Goal: Information Seeking & Learning: Learn about a topic

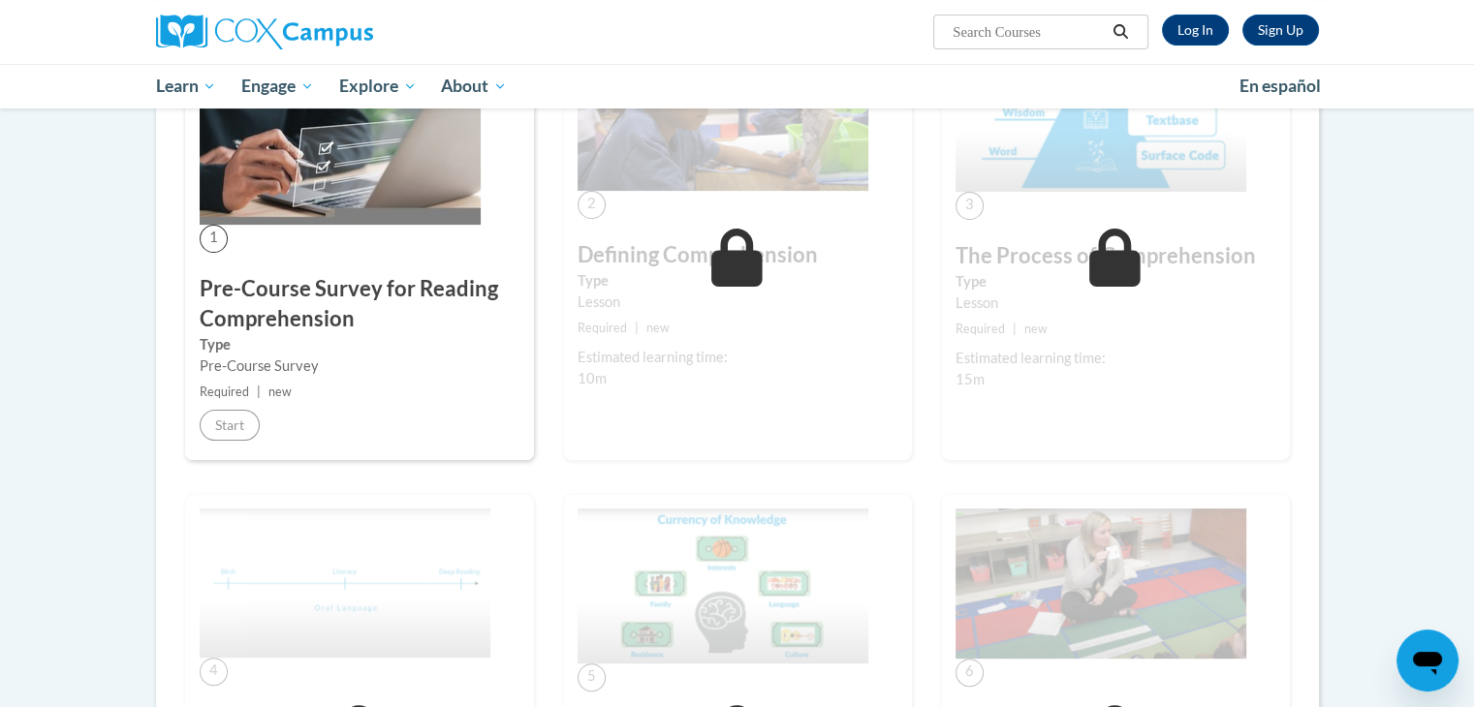
scroll to position [291, 0]
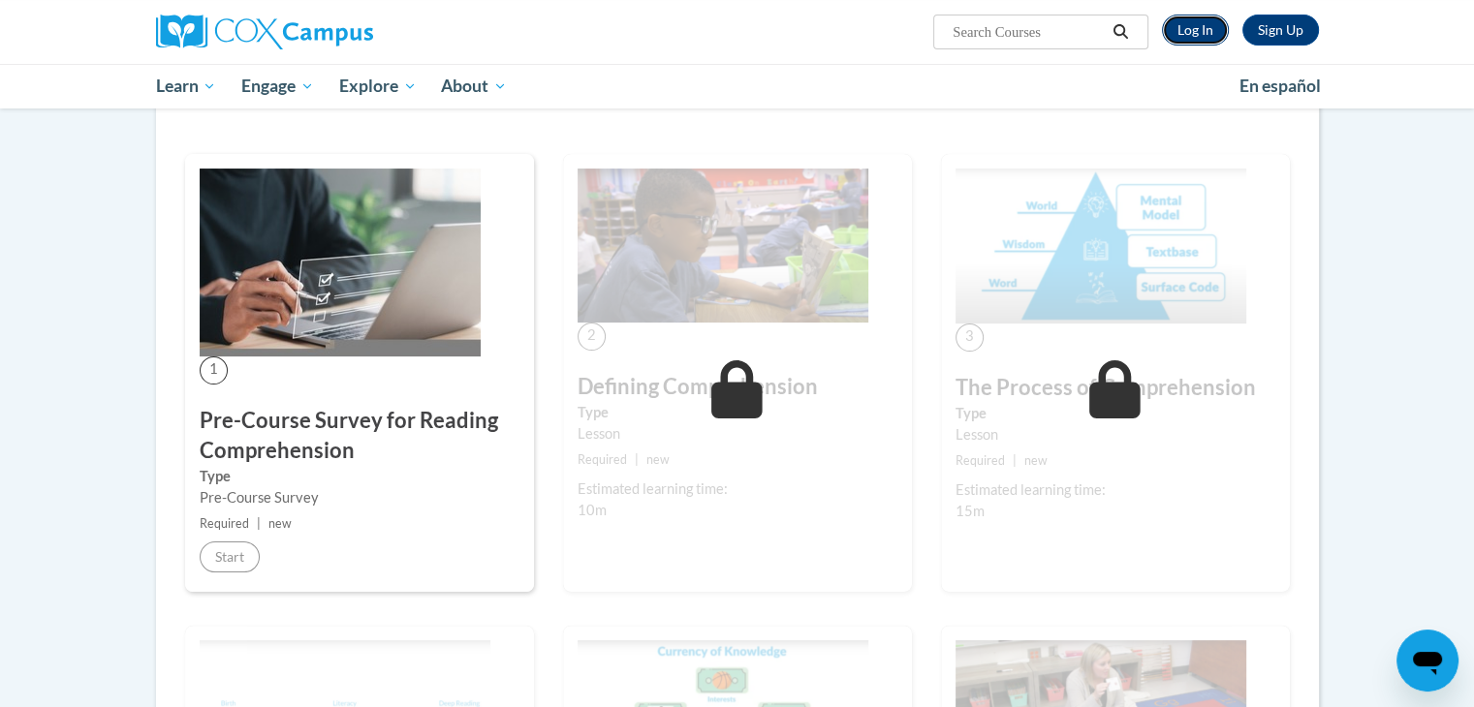
click at [1213, 28] on link "Log In" at bounding box center [1195, 30] width 67 height 31
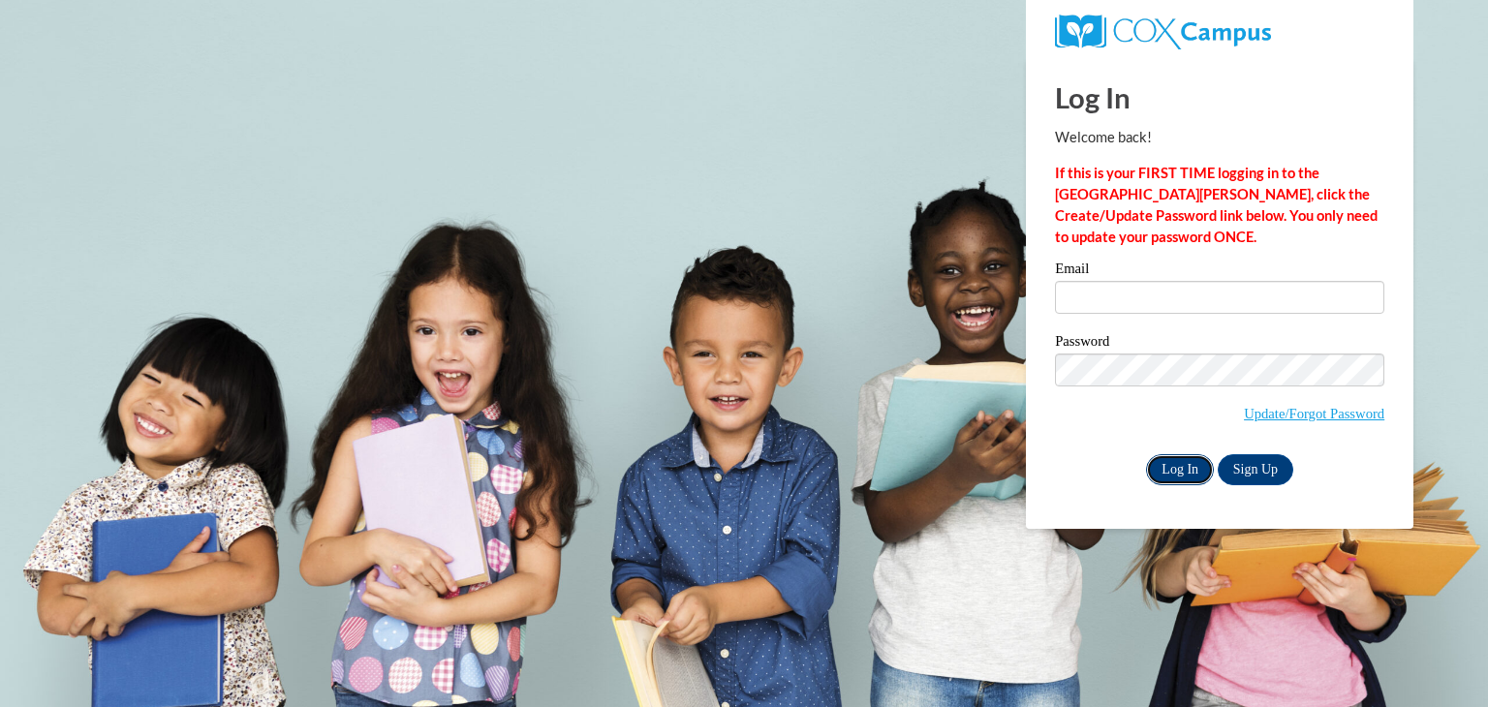
click at [1169, 459] on input "Log In" at bounding box center [1180, 469] width 68 height 31
type input "mmarquis@seymour.k12.wi.us"
click at [1166, 476] on input "Log In" at bounding box center [1180, 469] width 68 height 31
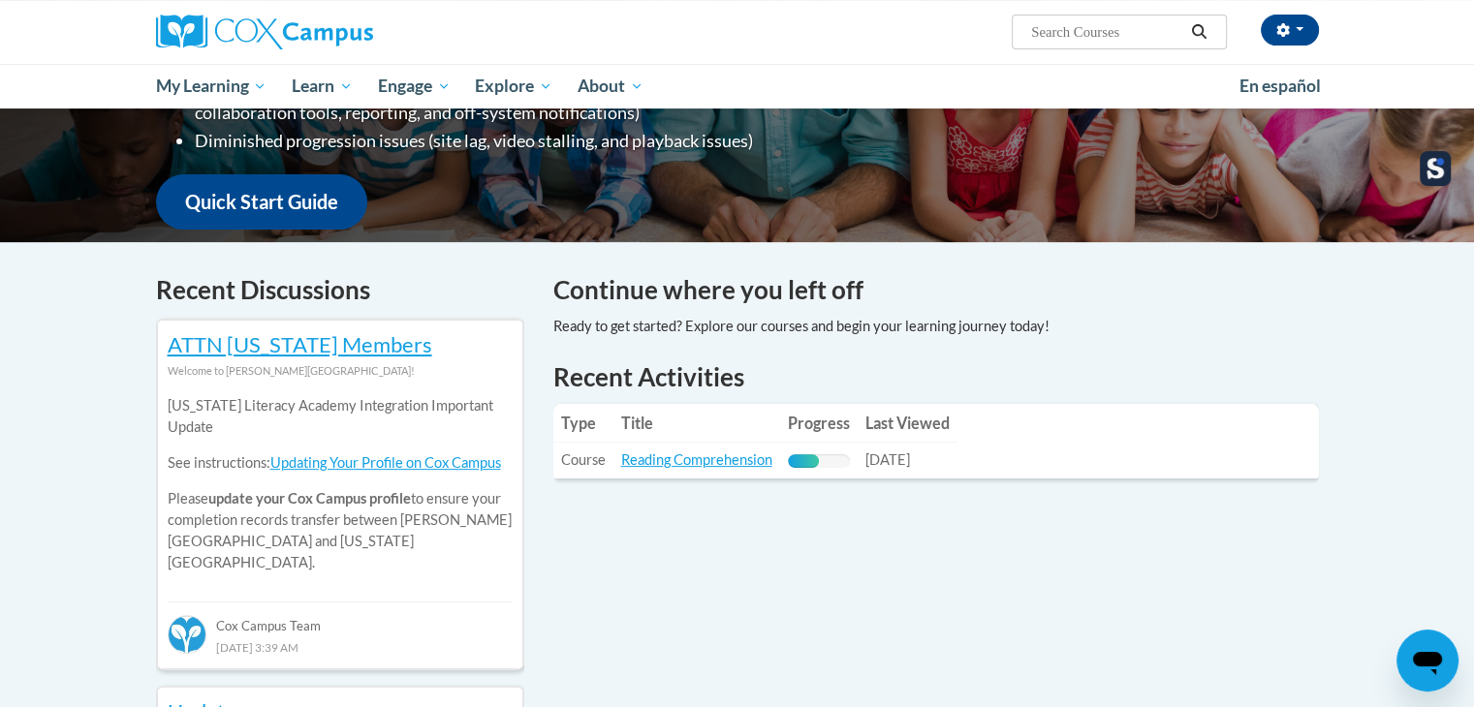
scroll to position [484, 0]
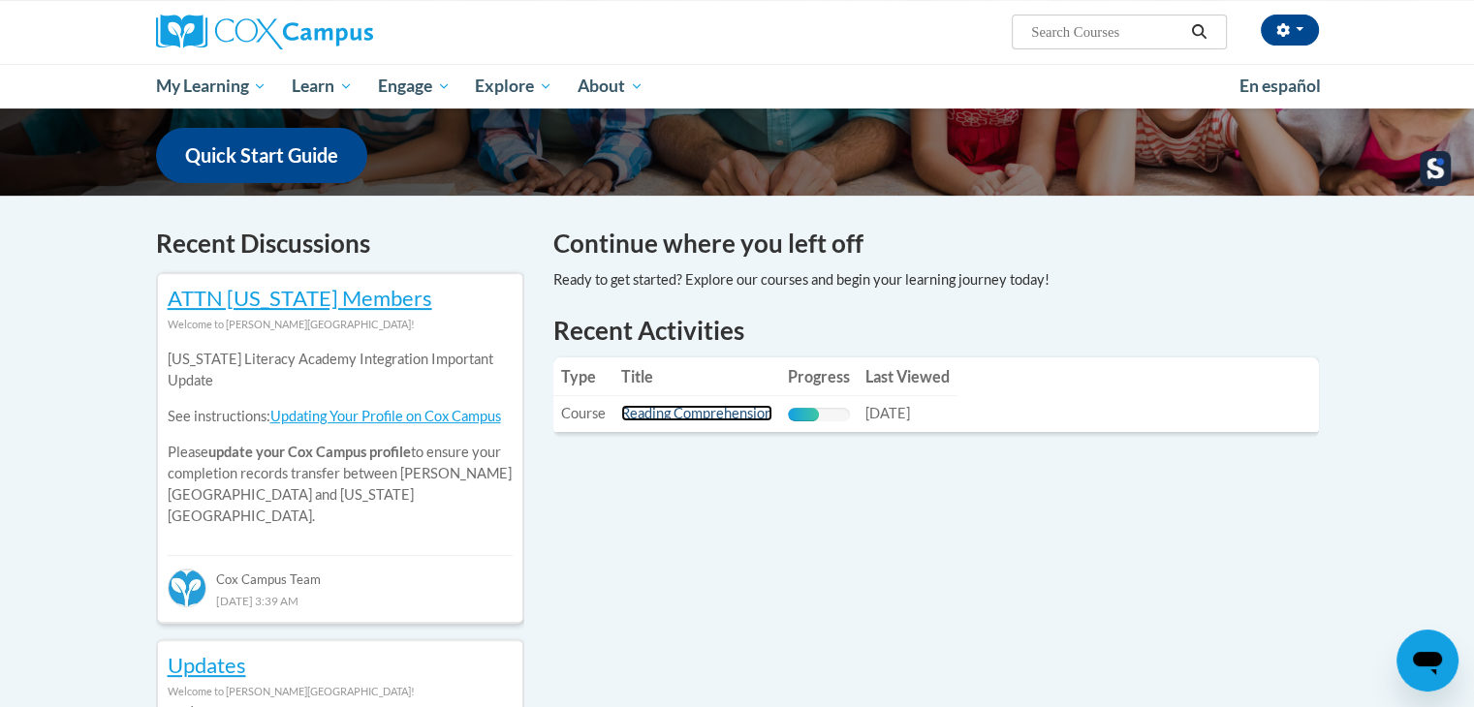
click at [716, 414] on link "Reading Comprehension" at bounding box center [696, 413] width 151 height 16
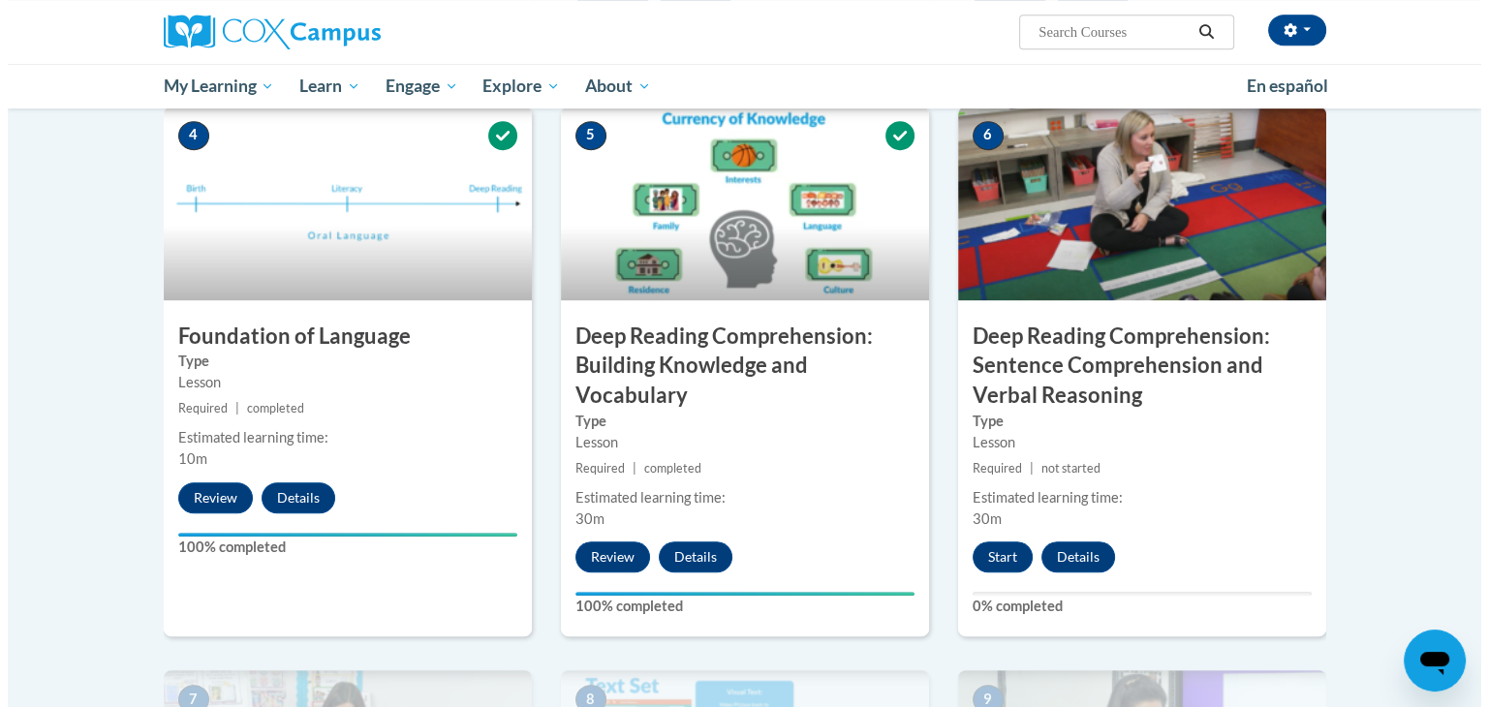
scroll to position [969, 0]
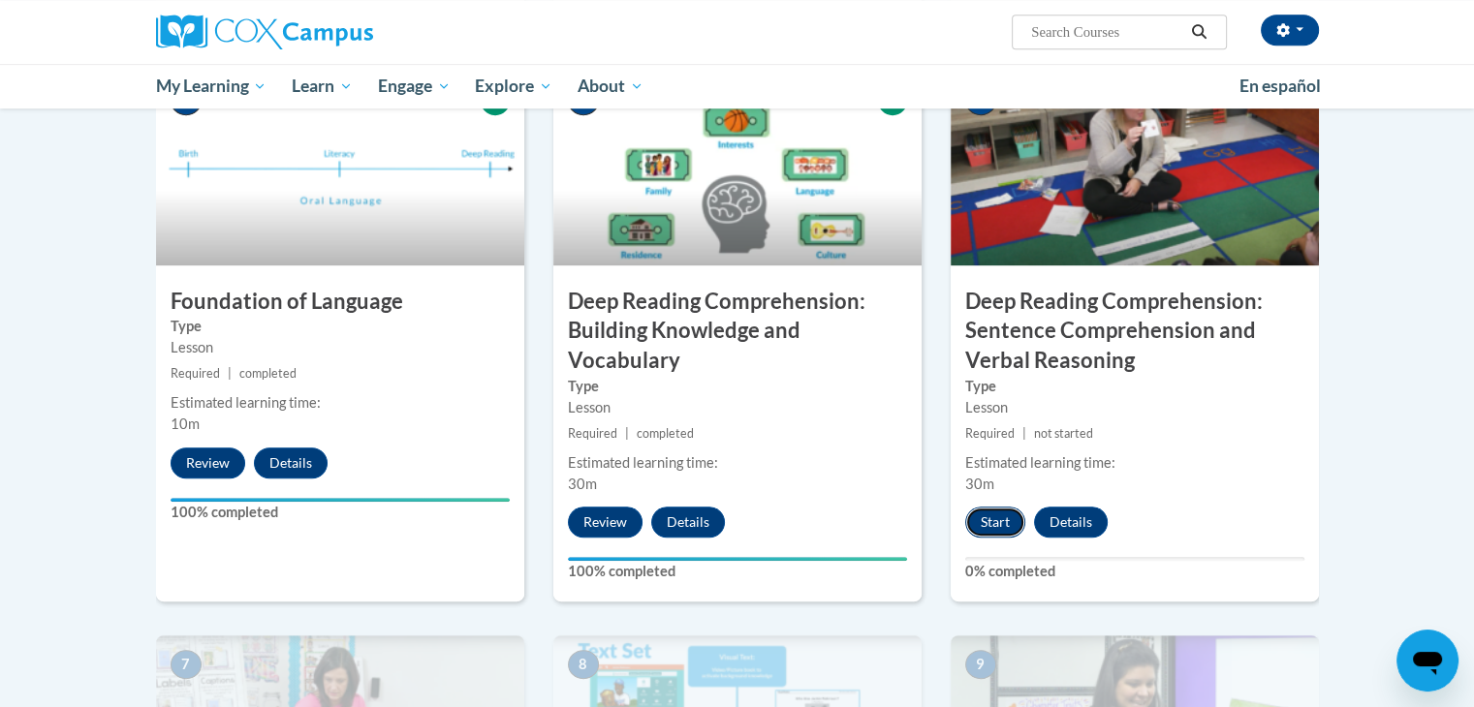
click at [998, 517] on button "Start" at bounding box center [995, 522] width 60 height 31
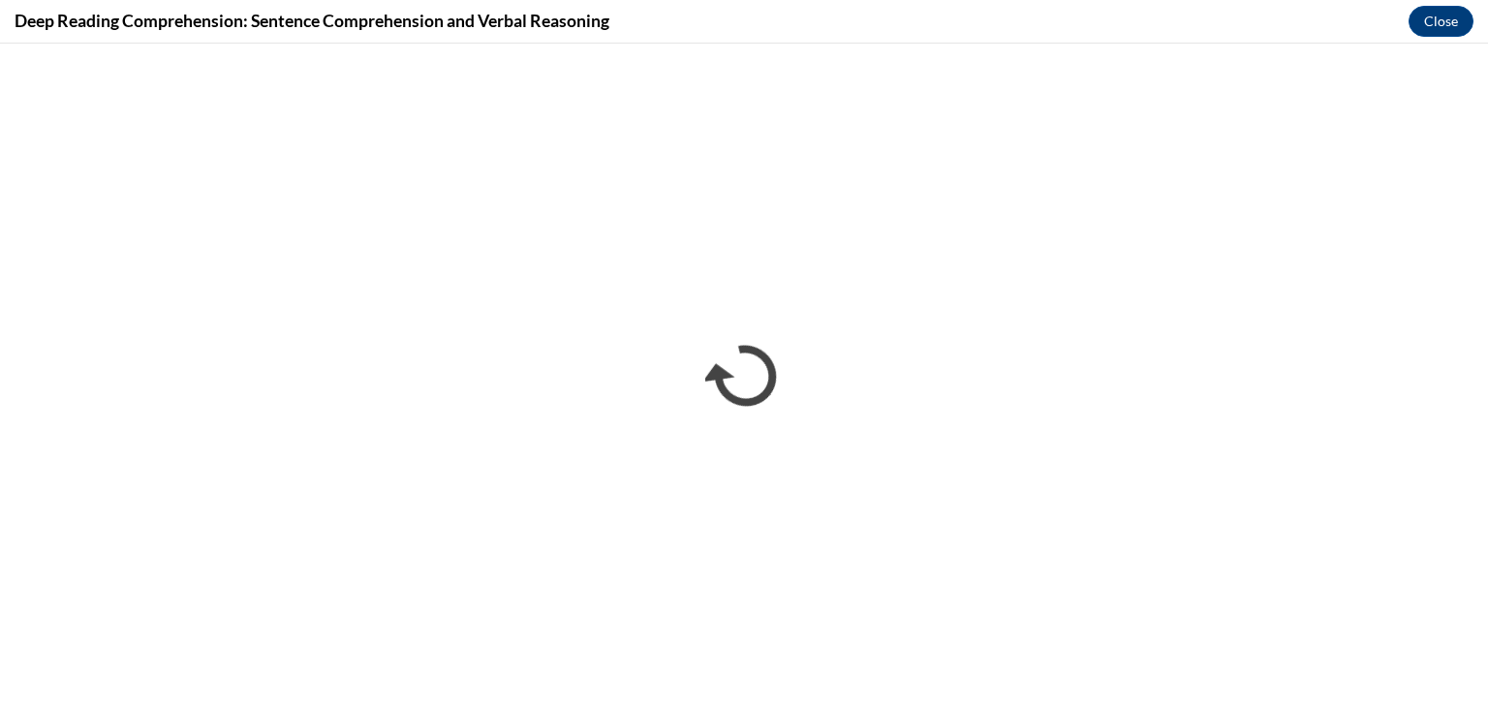
scroll to position [0, 0]
